Goal: Task Accomplishment & Management: Use online tool/utility

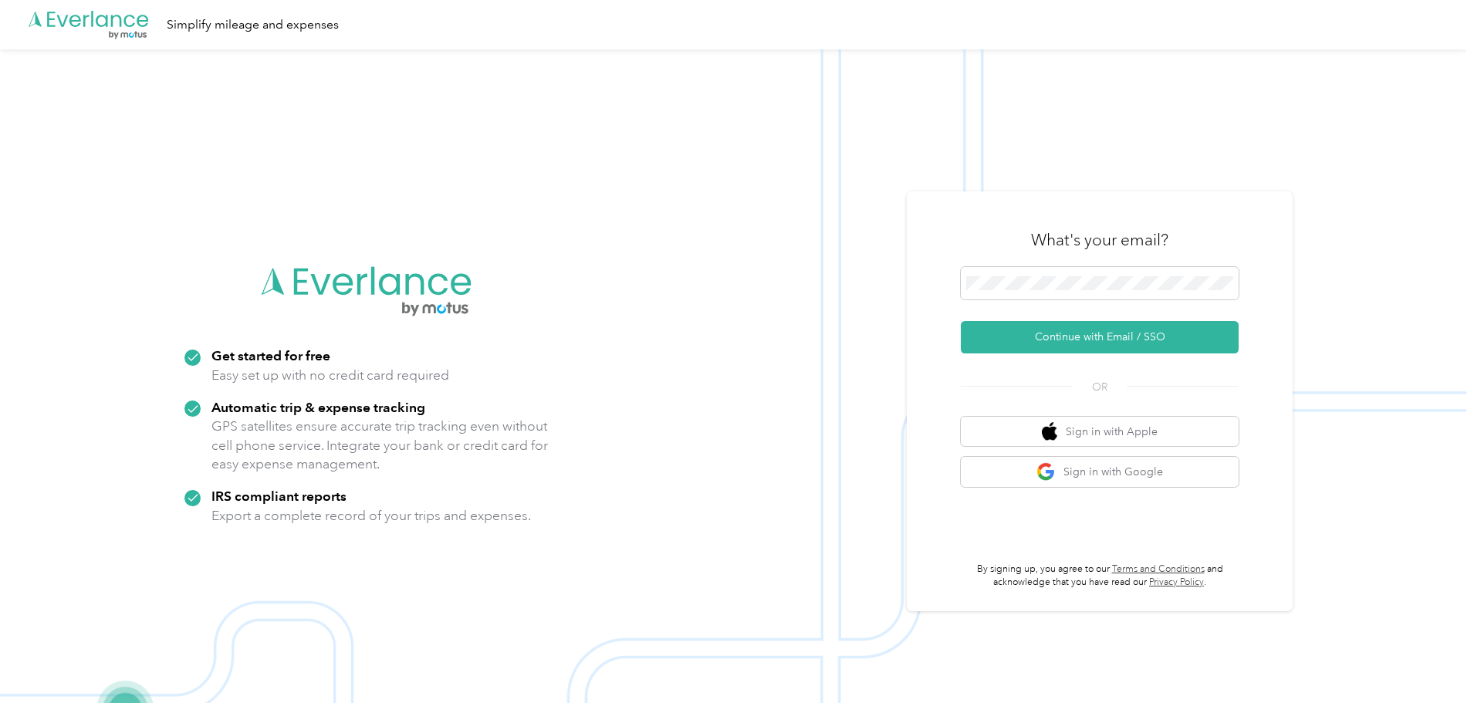
click at [993, 254] on div "What's your email?" at bounding box center [1100, 240] width 278 height 54
click at [995, 260] on div "What's your email?" at bounding box center [1100, 240] width 278 height 54
click at [1000, 269] on span at bounding box center [1100, 283] width 278 height 32
click at [1033, 344] on button "Continue with Email / SSO" at bounding box center [1100, 337] width 278 height 32
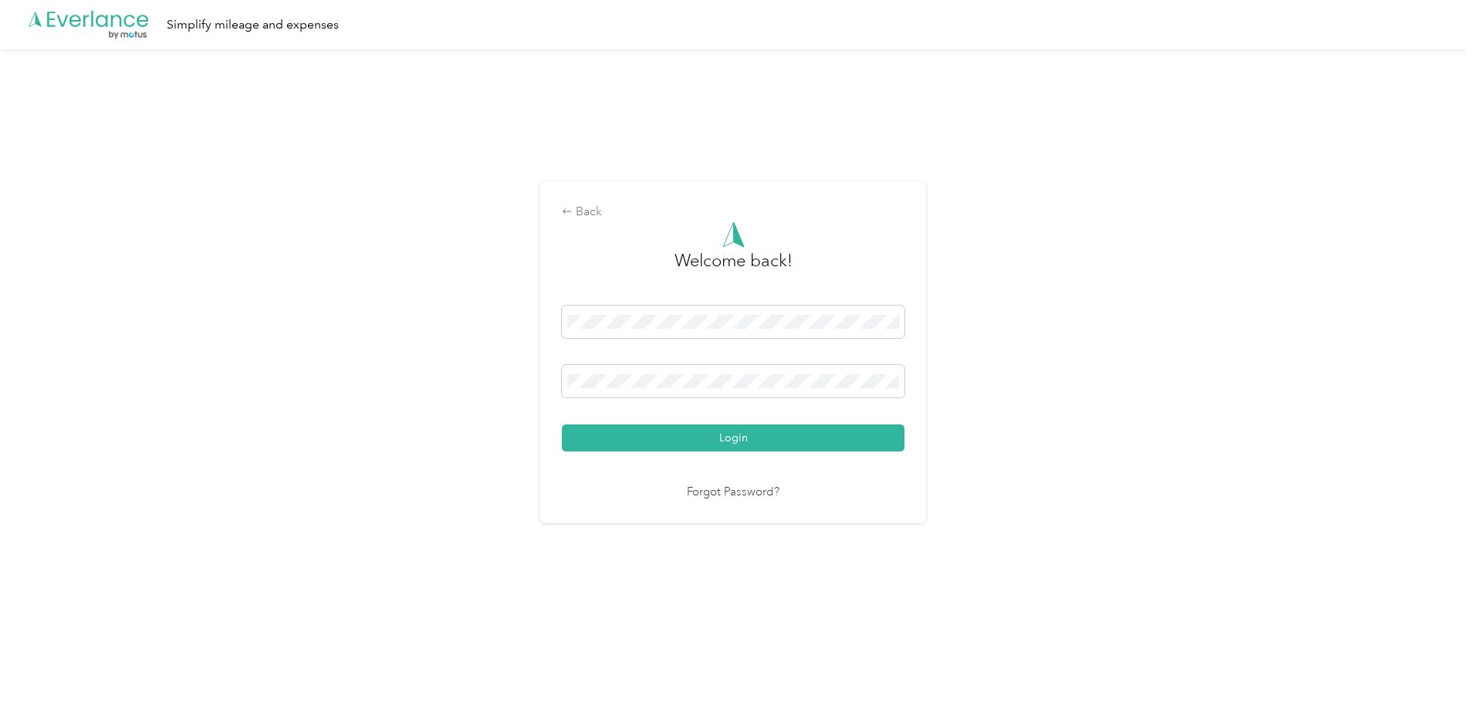
click at [627, 437] on button "Login" at bounding box center [733, 438] width 343 height 27
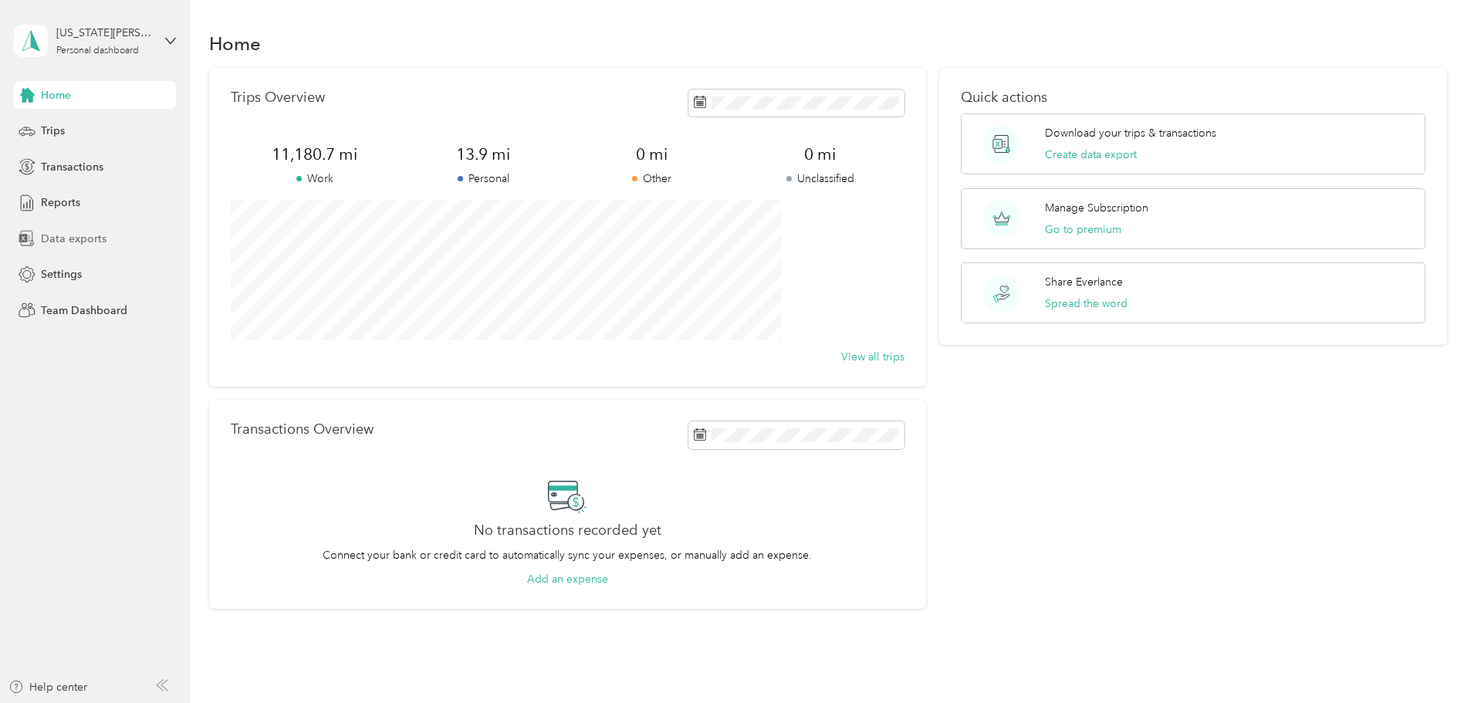
click at [70, 232] on span "Data exports" at bounding box center [74, 239] width 66 height 16
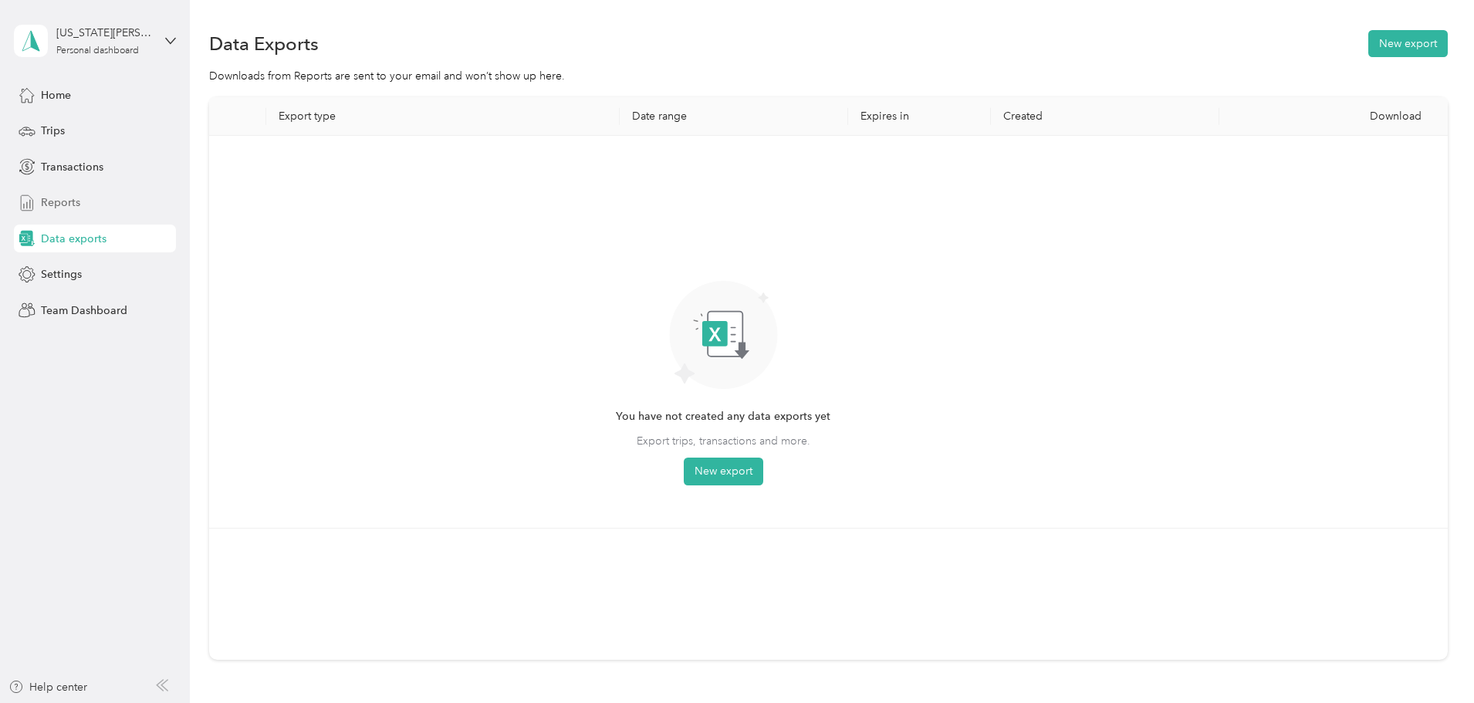
click at [63, 211] on div "Reports" at bounding box center [95, 203] width 162 height 28
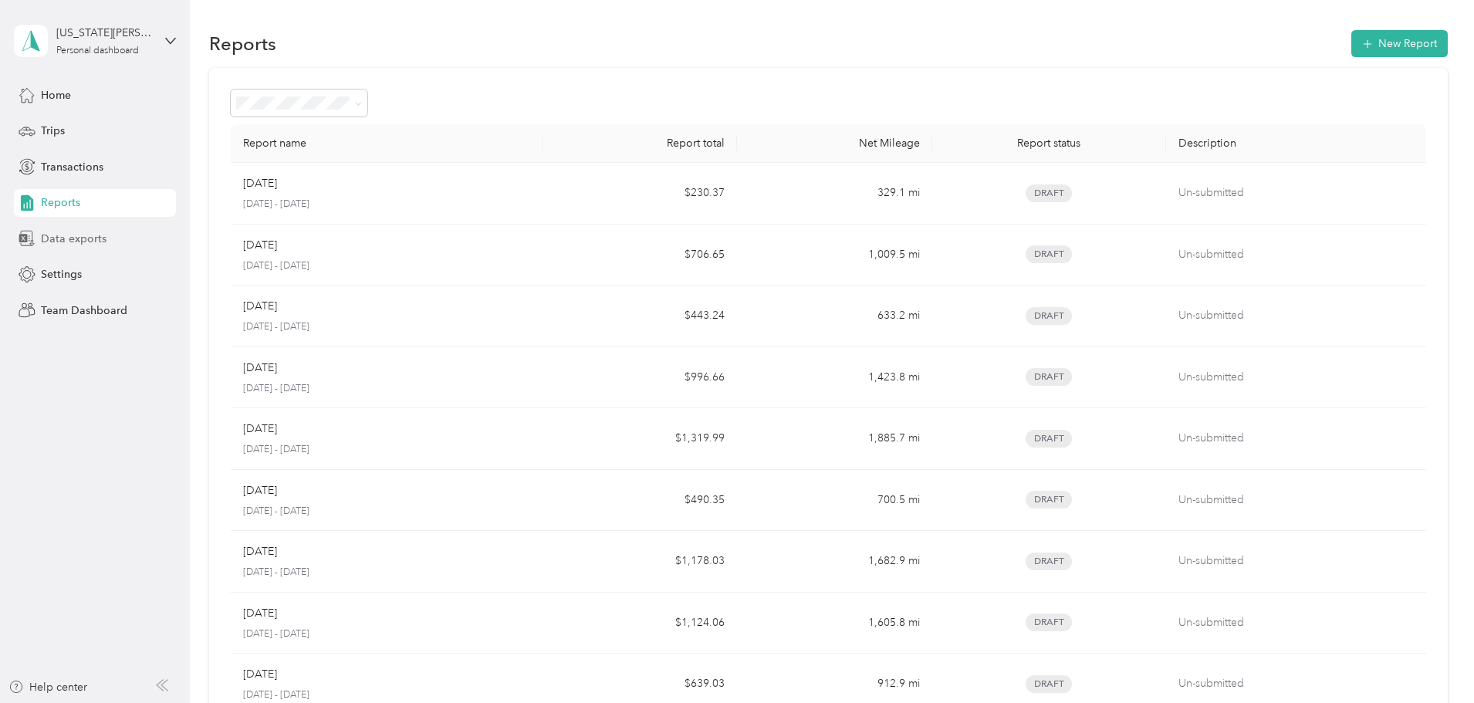
click at [66, 236] on span "Data exports" at bounding box center [74, 239] width 66 height 16
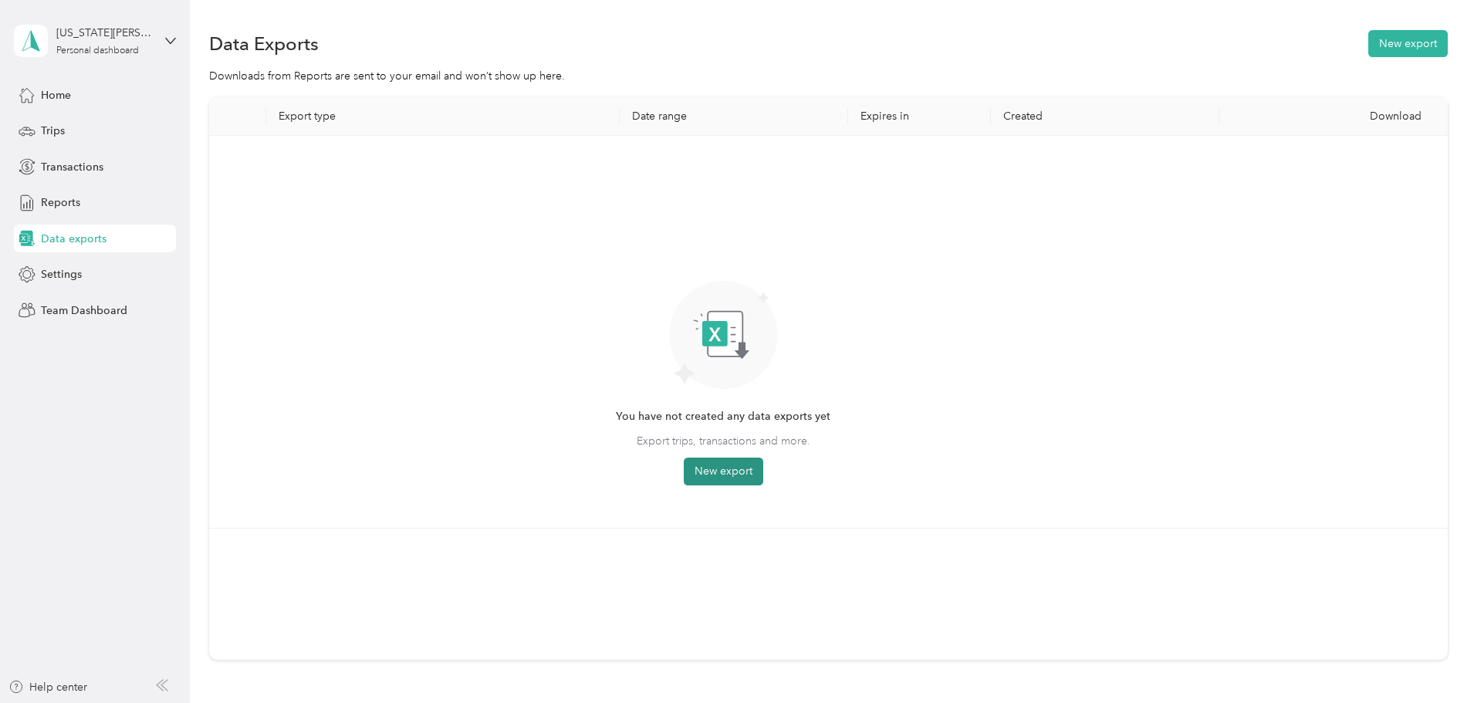
click at [763, 458] on button "New export" at bounding box center [723, 472] width 79 height 28
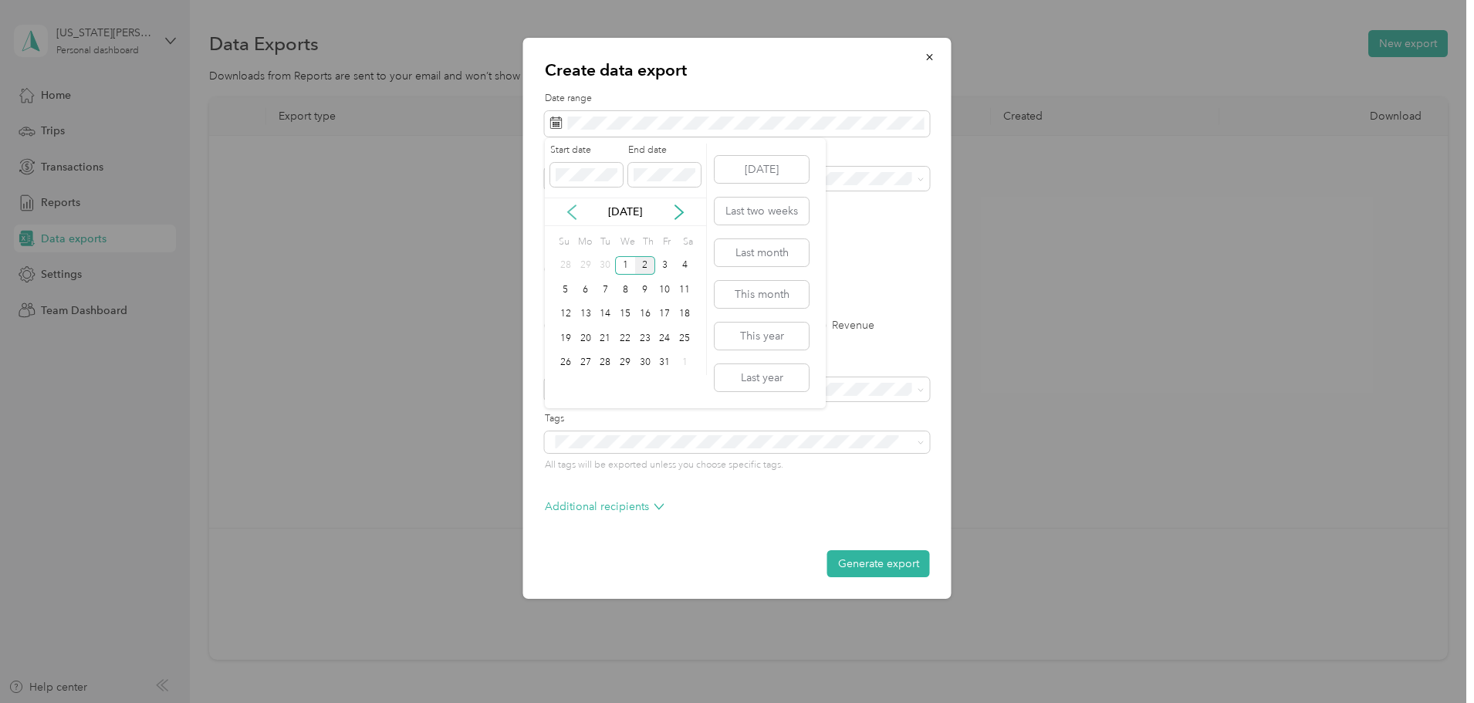
click at [573, 214] on icon at bounding box center [571, 212] width 15 height 15
click at [681, 270] on div "6" at bounding box center [685, 265] width 20 height 19
click at [668, 182] on span at bounding box center [664, 175] width 73 height 25
click at [767, 167] on button "[DATE]" at bounding box center [762, 169] width 94 height 27
click at [569, 208] on icon at bounding box center [571, 212] width 15 height 15
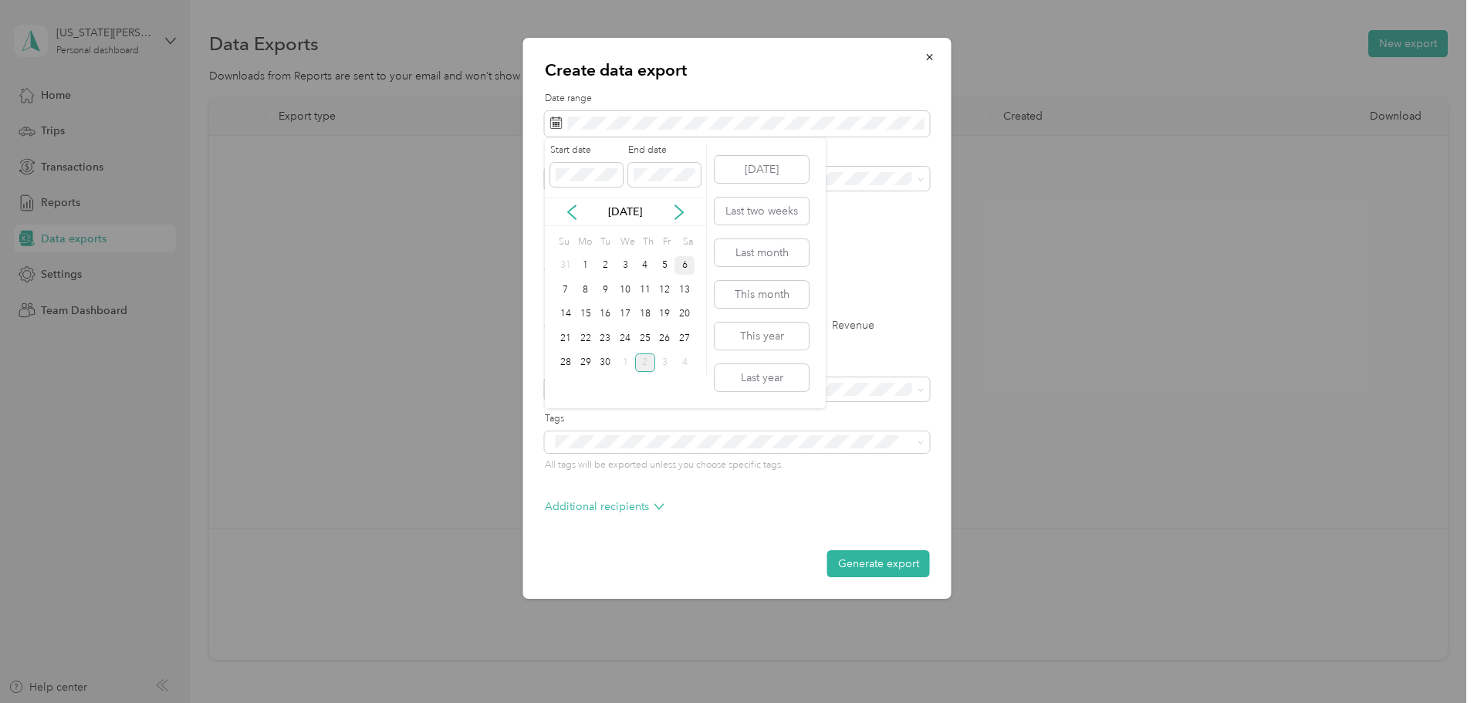
click at [684, 261] on div "6" at bounding box center [685, 265] width 20 height 19
click at [681, 212] on icon at bounding box center [678, 212] width 15 height 15
click at [647, 265] on div "2" at bounding box center [645, 265] width 20 height 19
click at [657, 269] on div "Excel CSV PDF" at bounding box center [737, 269] width 385 height 11
click at [665, 271] on label "PDF" at bounding box center [674, 269] width 37 height 11
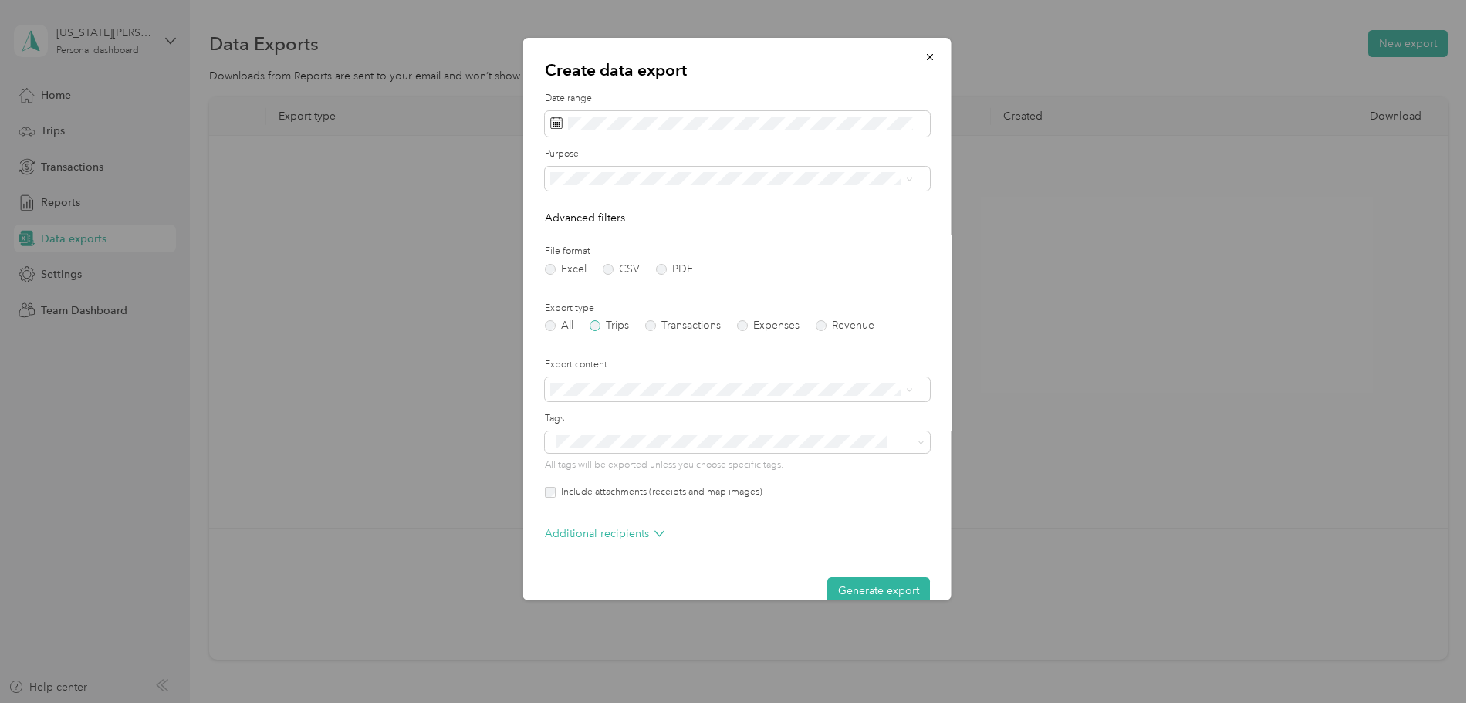
click at [603, 323] on label "Trips" at bounding box center [609, 325] width 39 height 11
click at [851, 589] on button "Generate export" at bounding box center [878, 590] width 103 height 27
